Goal: Book appointment/travel/reservation

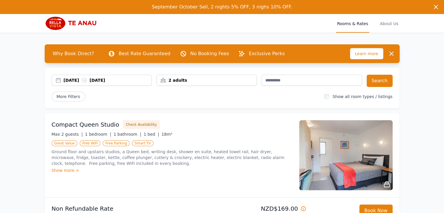
click at [85, 81] on div "[DATE] [DATE]" at bounding box center [108, 80] width 88 height 6
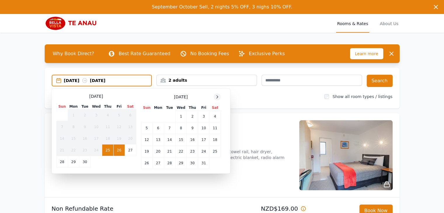
click at [218, 96] on icon at bounding box center [217, 97] width 5 height 5
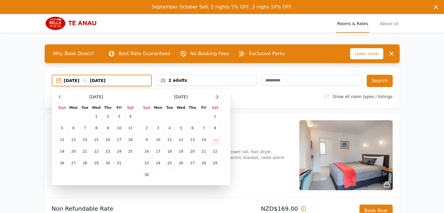
click at [218, 96] on icon at bounding box center [217, 97] width 5 height 5
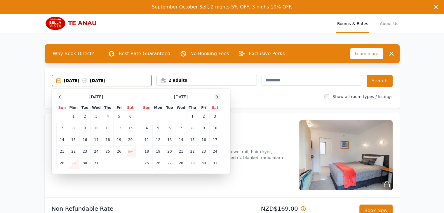
click at [217, 95] on icon at bounding box center [217, 97] width 5 height 5
click at [215, 95] on icon at bounding box center [217, 97] width 5 height 5
click at [170, 118] on td "3" at bounding box center [169, 117] width 11 height 12
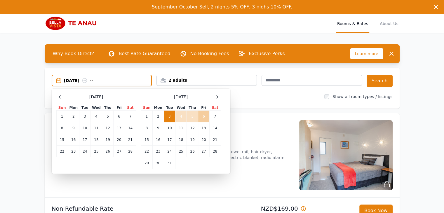
click at [204, 117] on td "6" at bounding box center [203, 117] width 11 height 12
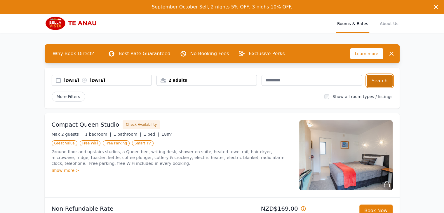
click at [386, 81] on button "Search" at bounding box center [380, 81] width 26 height 12
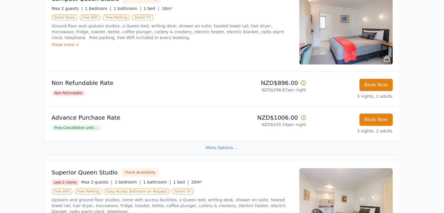
scroll to position [117, 0]
